Goal: Transaction & Acquisition: Download file/media

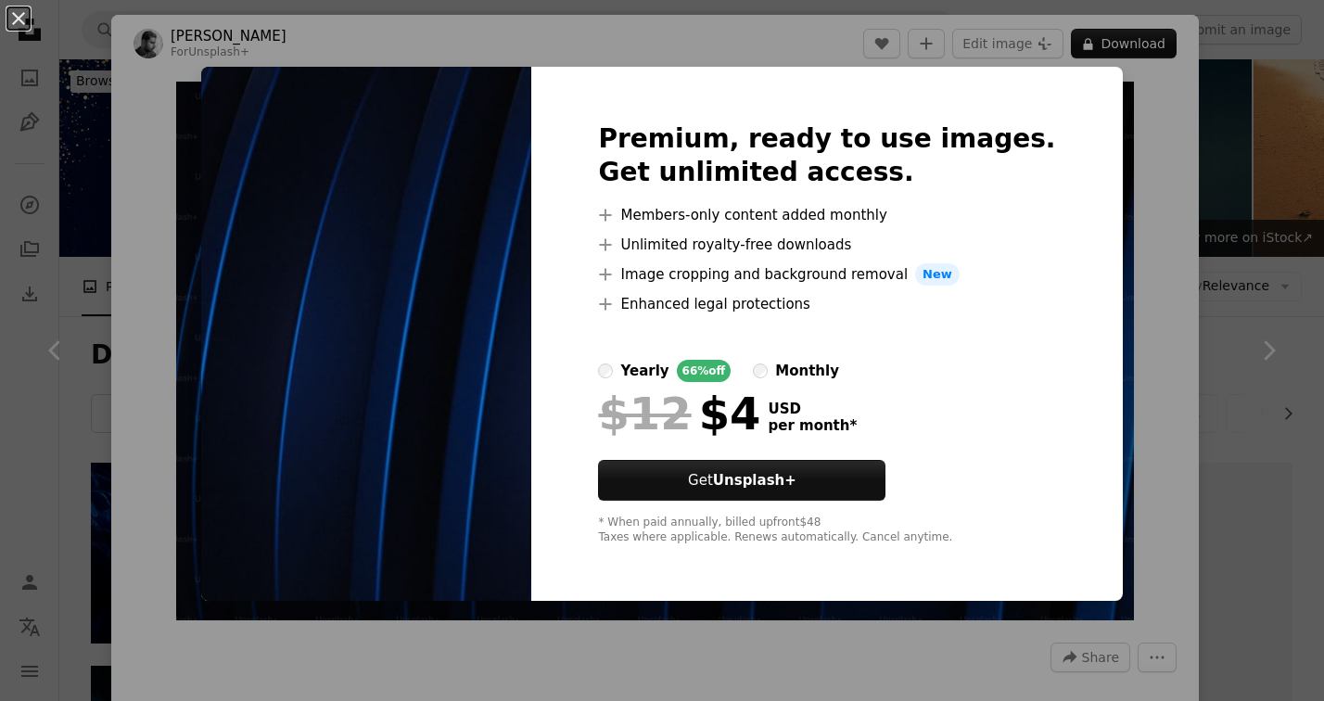
scroll to position [1654, 0]
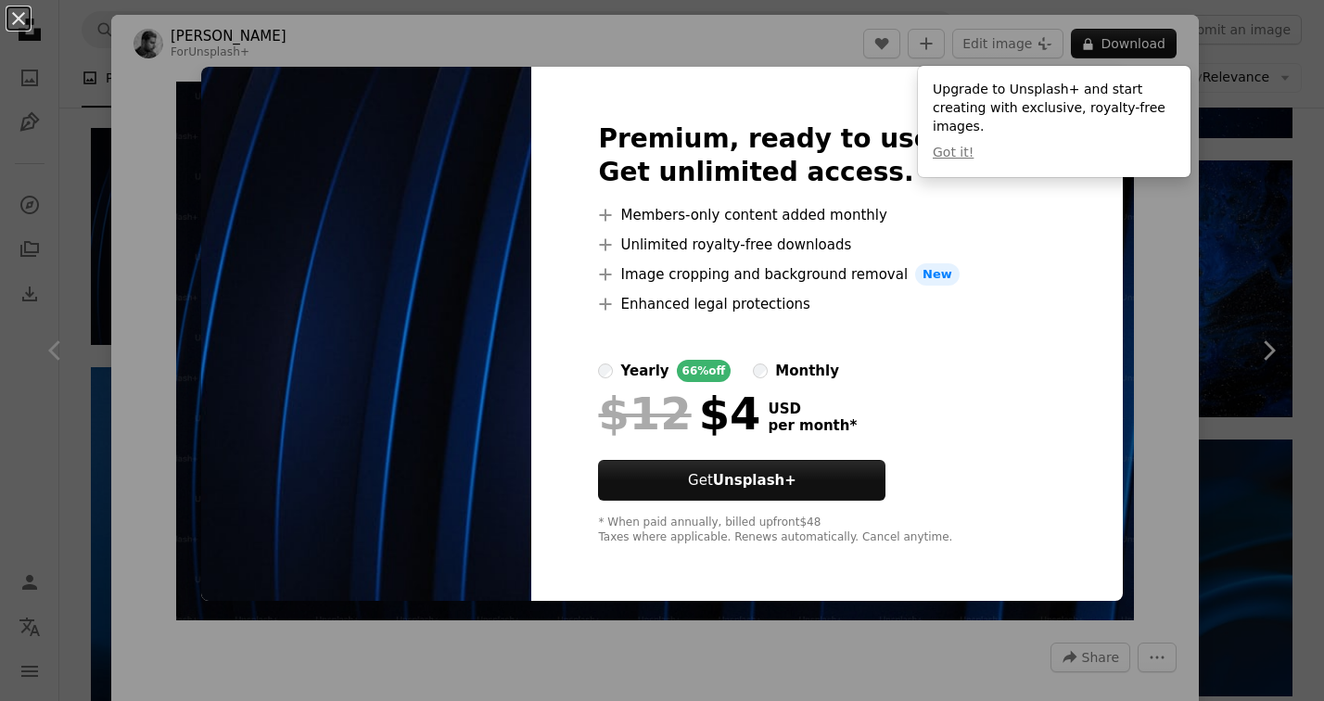
click at [529, 363] on img at bounding box center [366, 334] width 330 height 534
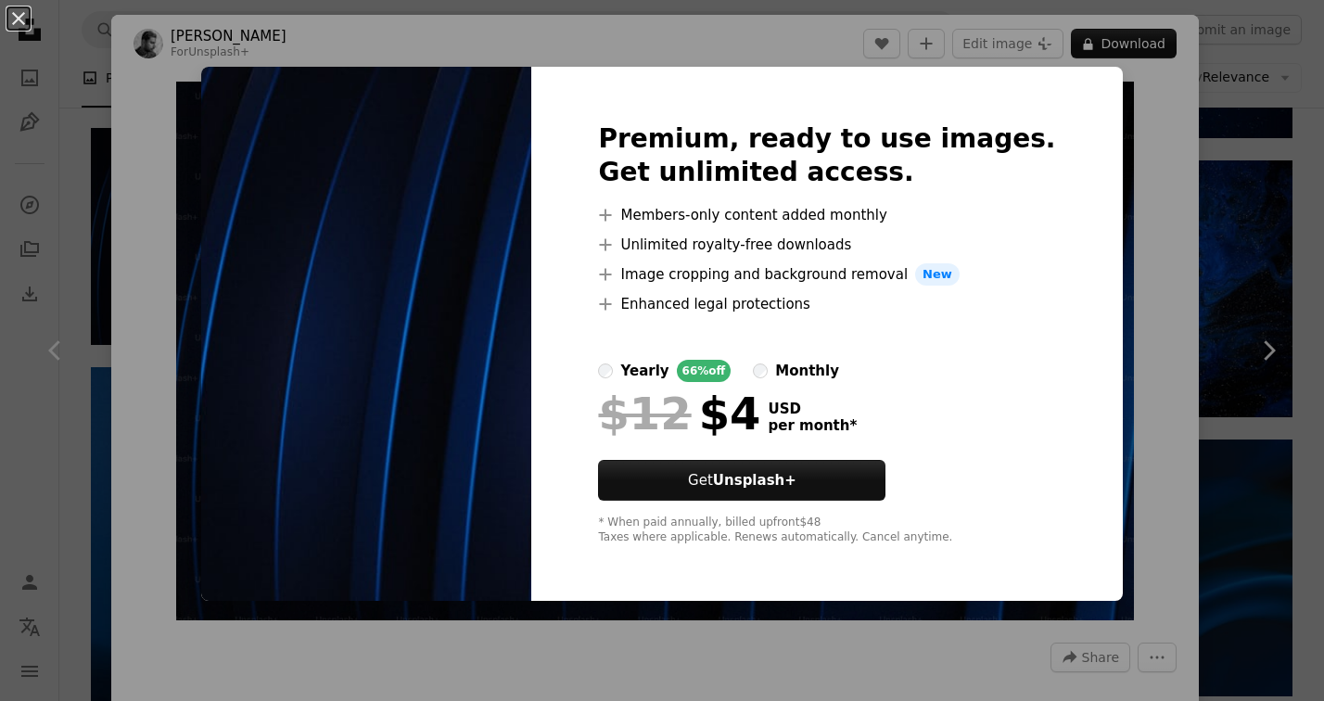
click at [241, 205] on div "An X shape Premium, ready to use images. Get unlimited access. A plus sign Memb…" at bounding box center [662, 350] width 1324 height 701
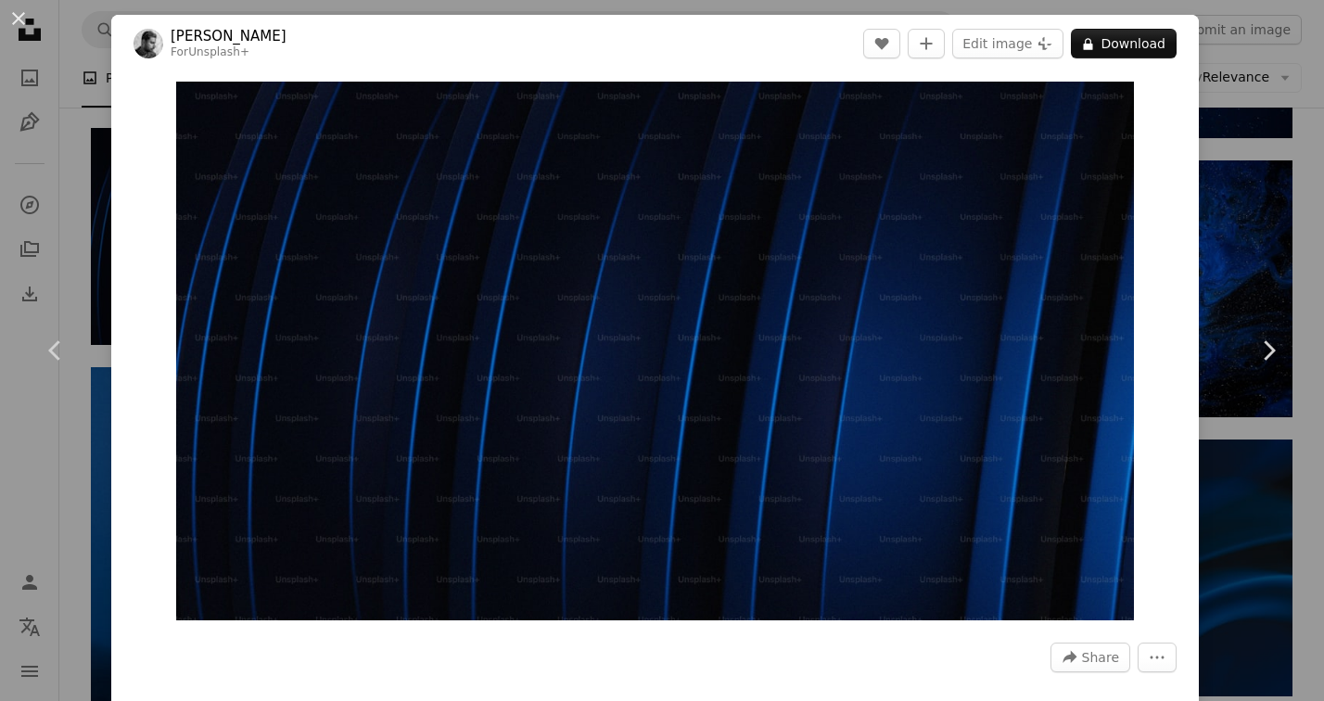
click at [1261, 207] on div "An X shape Chevron left Chevron right [PERSON_NAME] For Unsplash+ A heart A plu…" at bounding box center [662, 350] width 1324 height 701
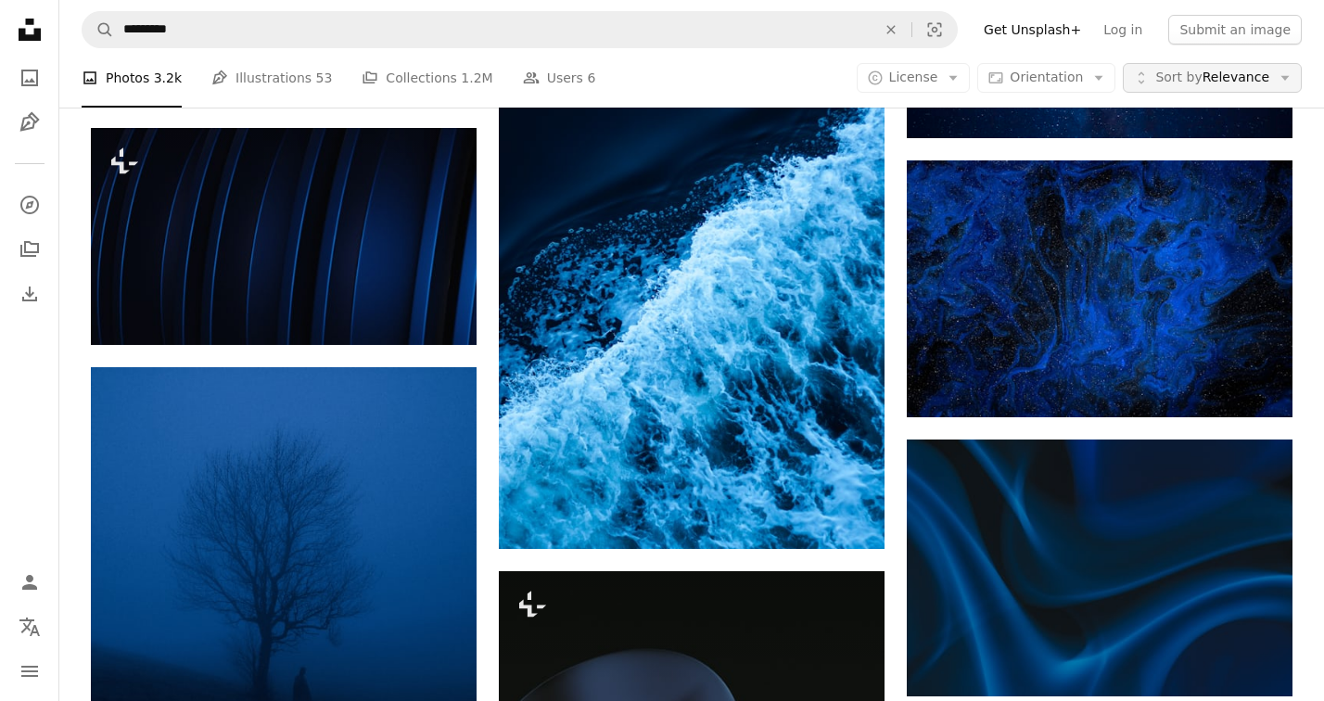
click at [1200, 75] on span "Sort by" at bounding box center [1178, 77] width 46 height 15
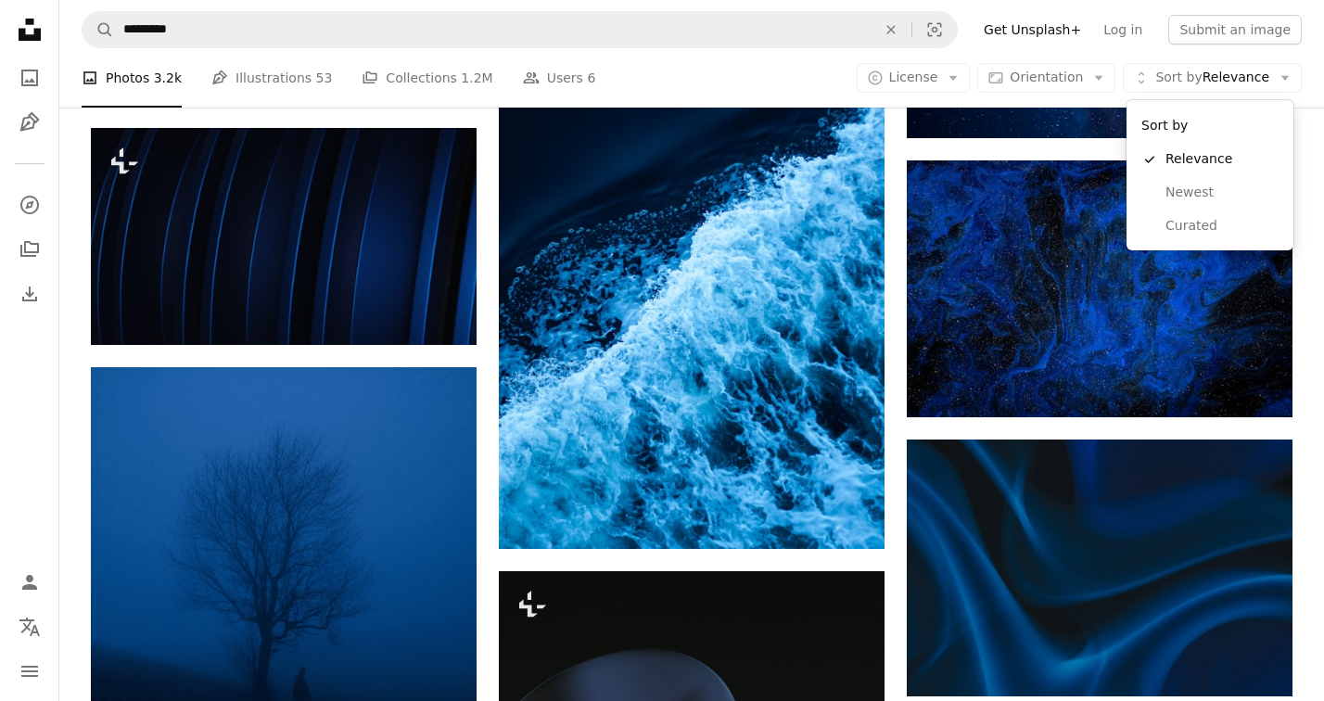
click at [1056, 80] on body "Unsplash logo Unsplash Home A photo Pen Tool A compass A stack of folders Downl…" at bounding box center [662, 306] width 1324 height 3920
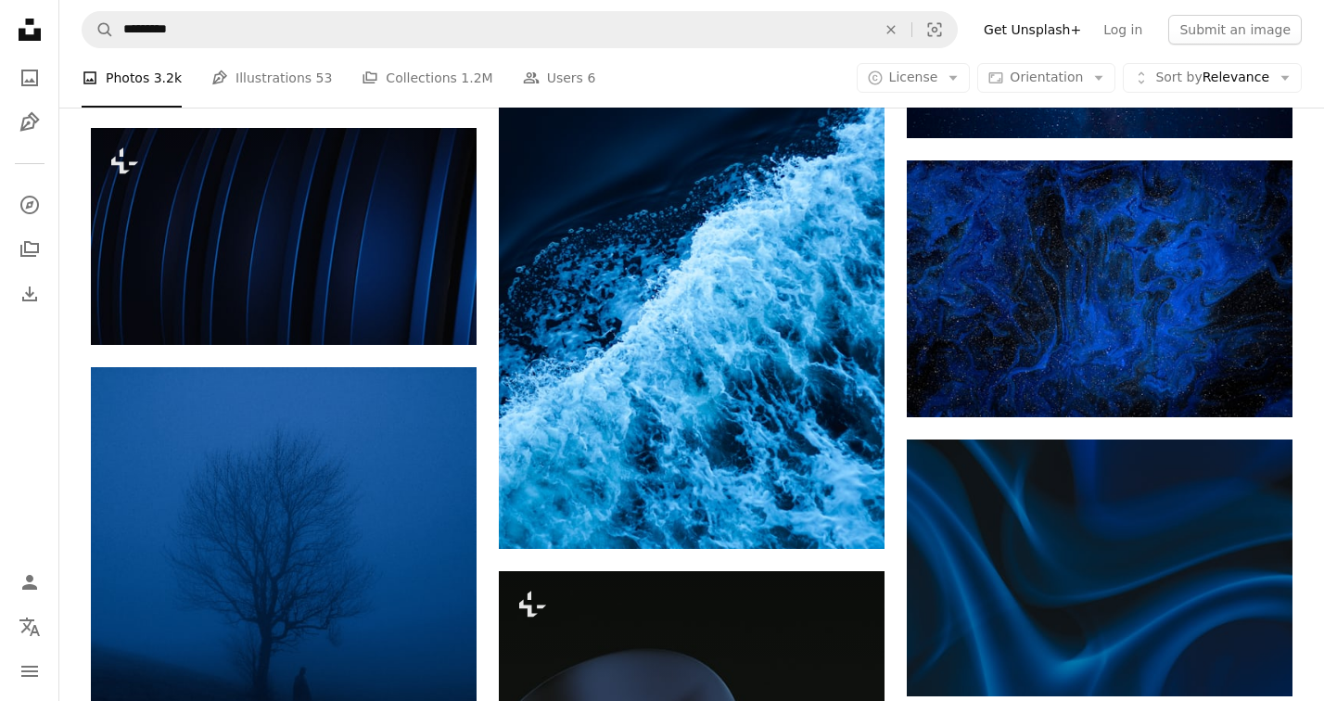
click at [1056, 80] on span "Orientation" at bounding box center [1046, 77] width 73 height 15
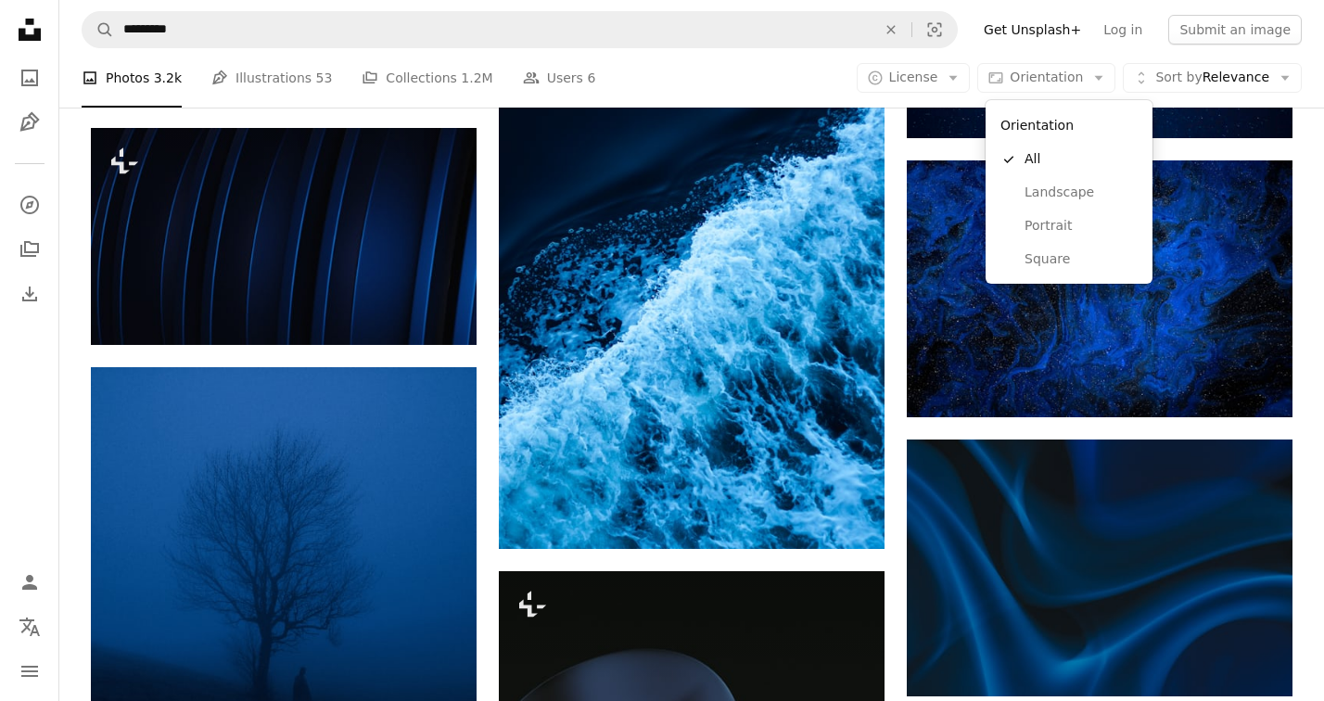
click at [918, 72] on body "Unsplash logo Unsplash Home A photo Pen Tool A compass A stack of folders Downl…" at bounding box center [662, 306] width 1324 height 3920
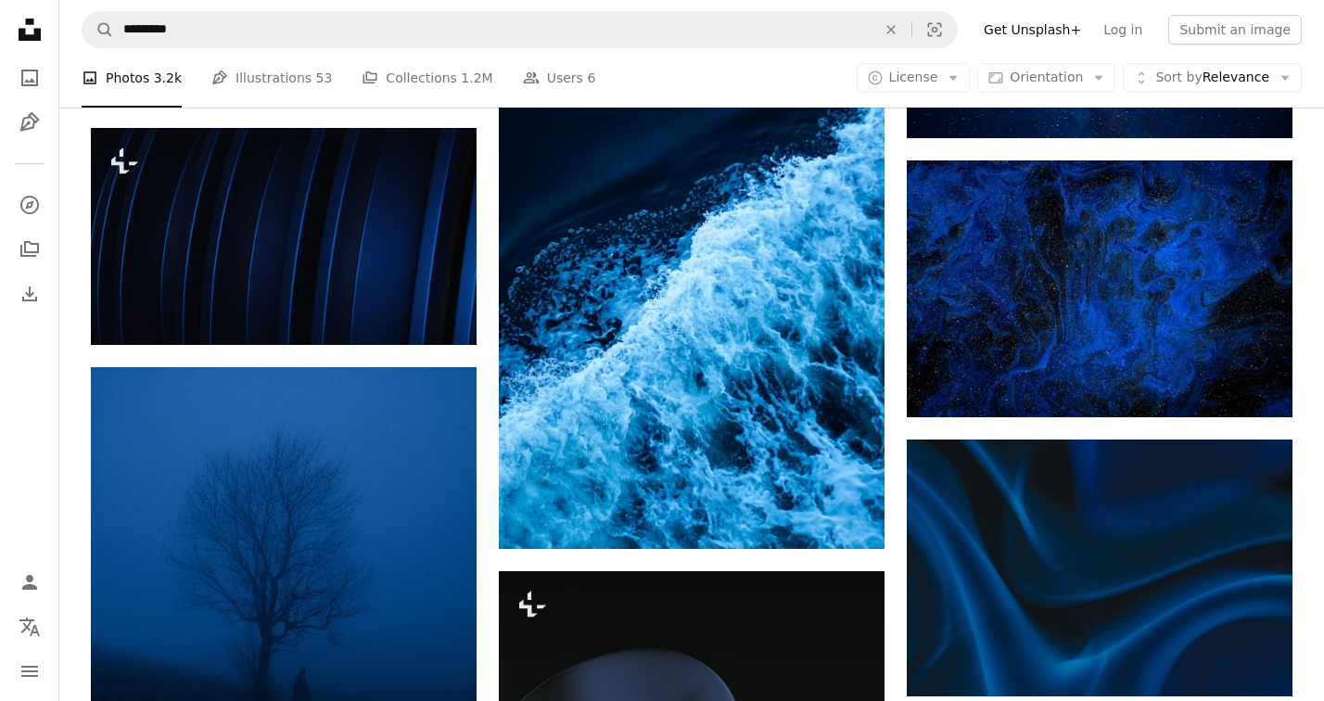
click at [918, 72] on span "License" at bounding box center [913, 77] width 49 height 15
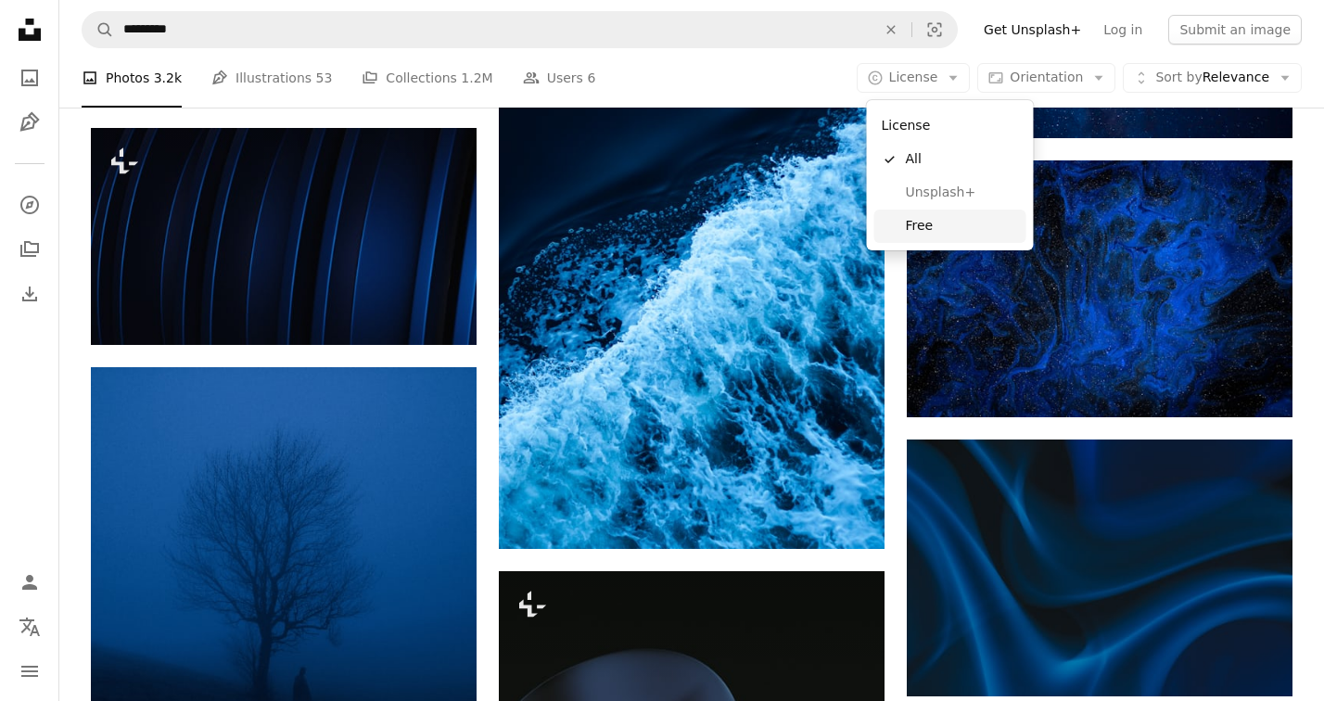
click at [917, 224] on span "Free" at bounding box center [962, 226] width 113 height 19
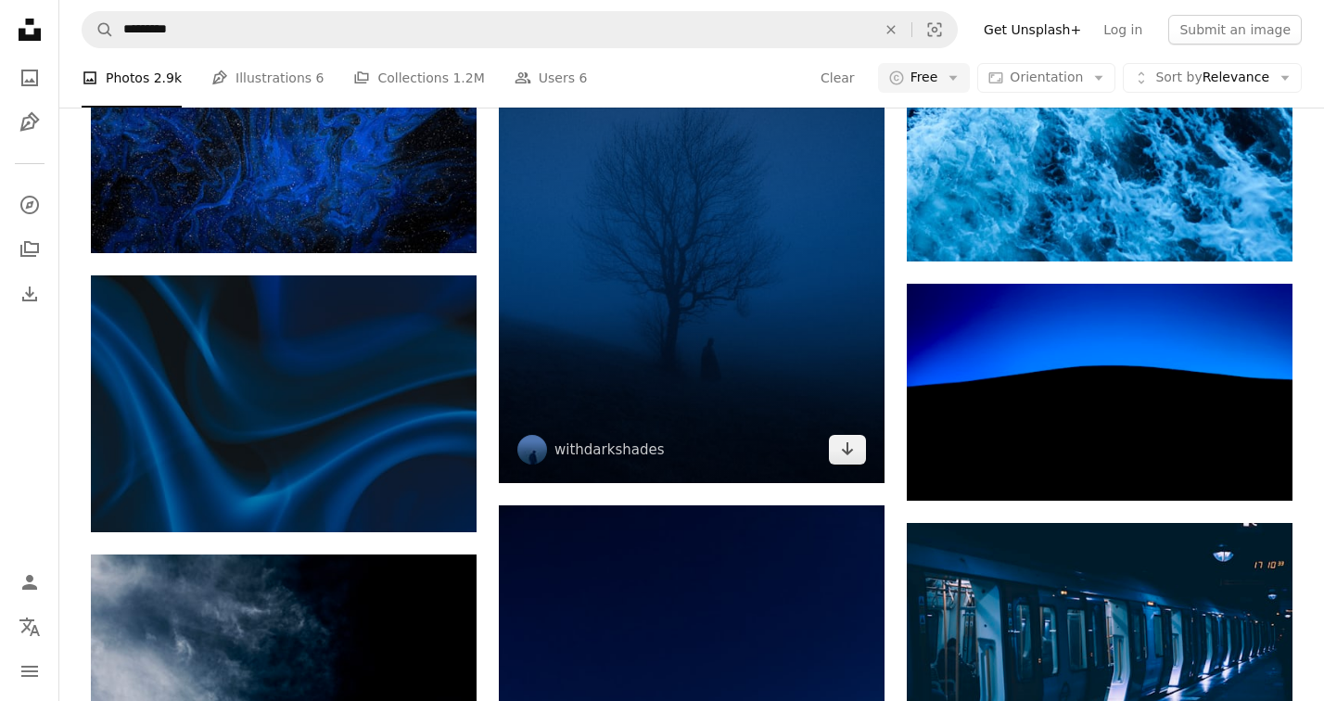
scroll to position [1580, 0]
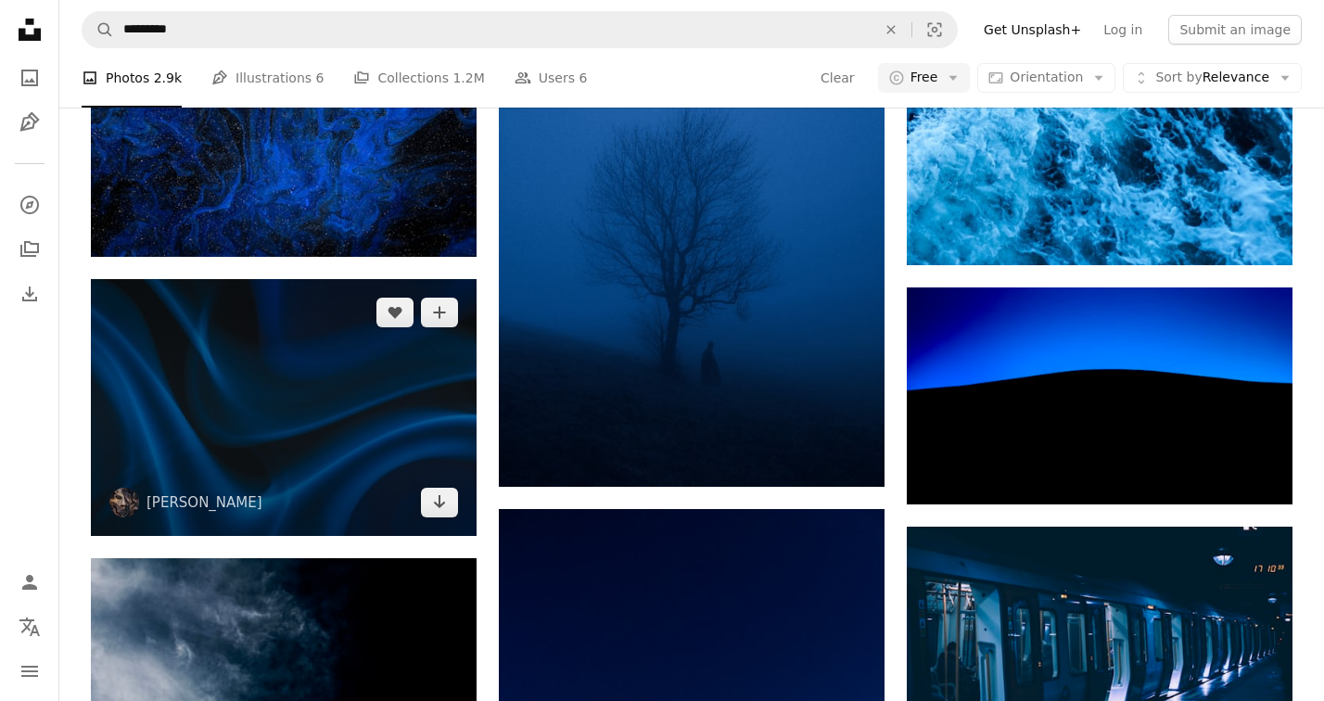
click at [402, 402] on img at bounding box center [284, 407] width 386 height 257
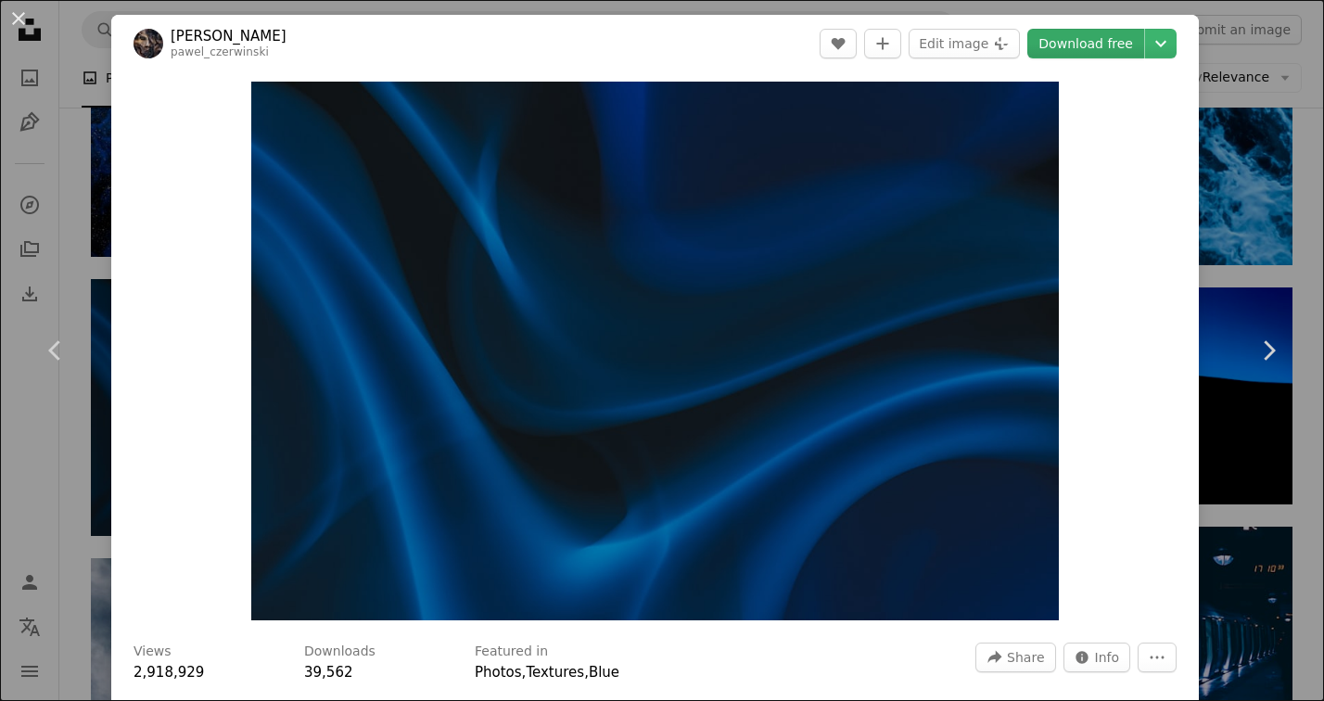
click at [1107, 45] on link "Download free" at bounding box center [1085, 44] width 117 height 30
